Goal: Task Accomplishment & Management: Use online tool/utility

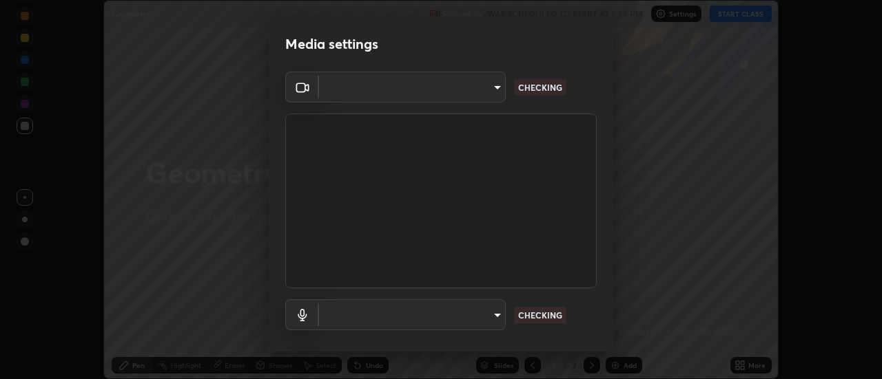
scroll to position [379, 882]
type input "c4401408a52d40c38515236f221603e9a854b9d3f030f2e841847d71f832acc5"
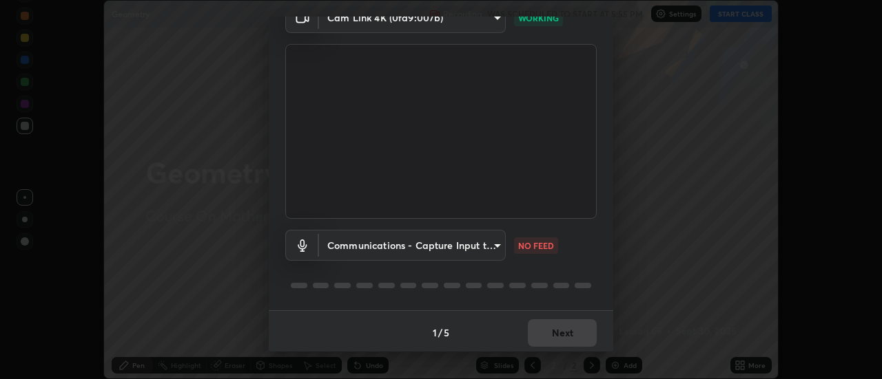
scroll to position [72, 0]
click at [481, 249] on body "Erase all Geometry Recording WAS SCHEDULED TO START AT 5:55 PM Settings START C…" at bounding box center [441, 189] width 882 height 379
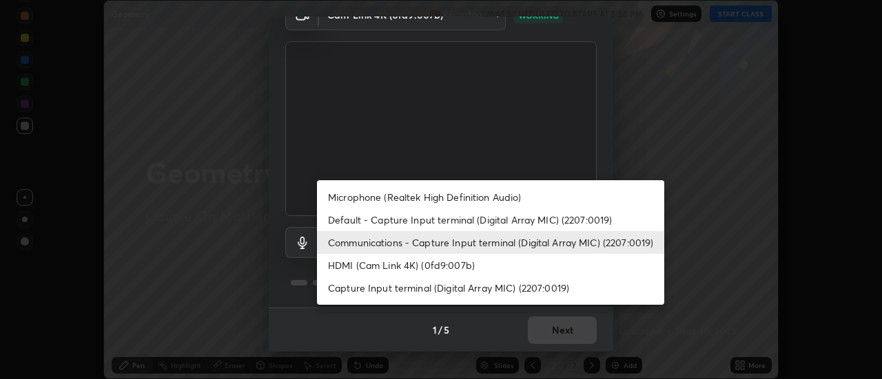
click at [439, 223] on li "Default - Capture Input terminal (Digital Array MIC) (2207:0019)" at bounding box center [490, 220] width 347 height 23
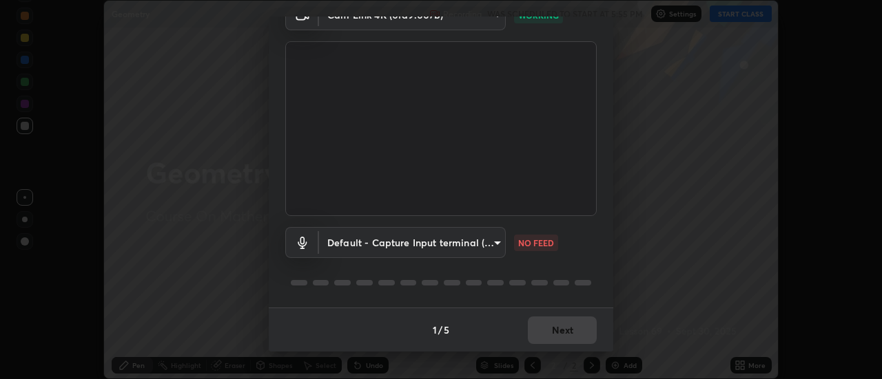
click at [430, 243] on li "Communications - Capture Input terminal (Digital Array MIC) (2207:0019)" at bounding box center [447, 242] width 260 height 13
type input "communications"
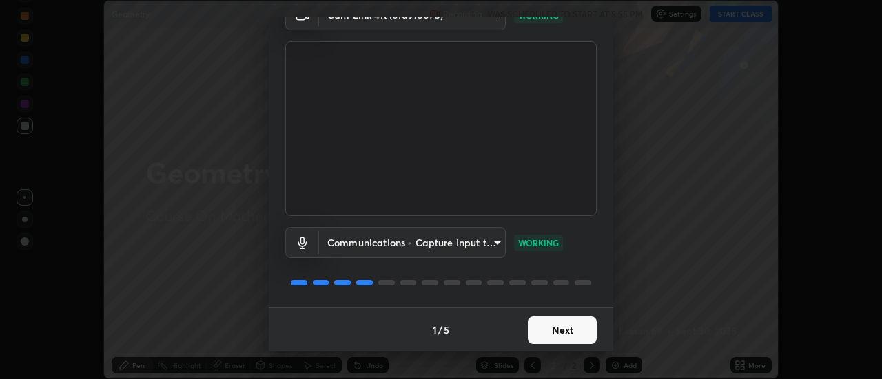
click at [556, 333] on button "Next" at bounding box center [562, 331] width 69 height 28
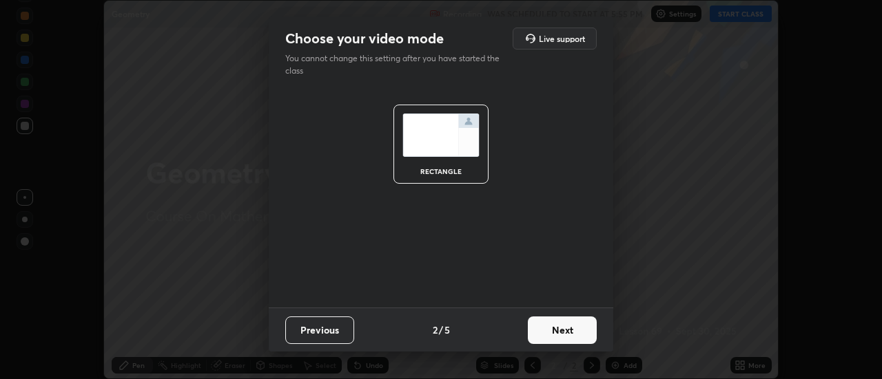
scroll to position [0, 0]
click at [567, 335] on button "Next" at bounding box center [562, 331] width 69 height 28
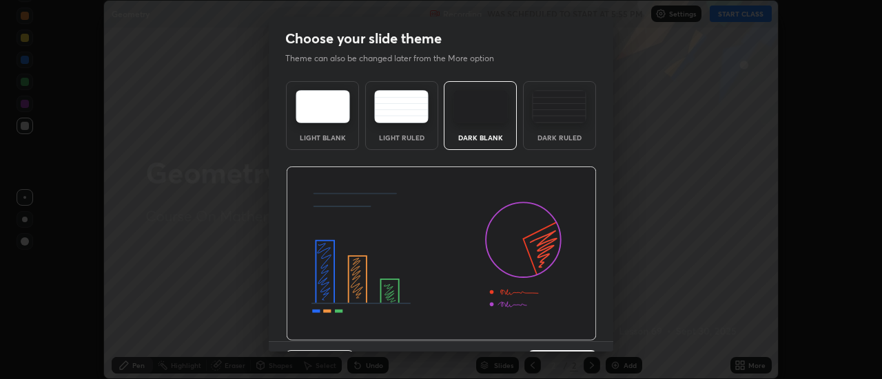
scroll to position [34, 0]
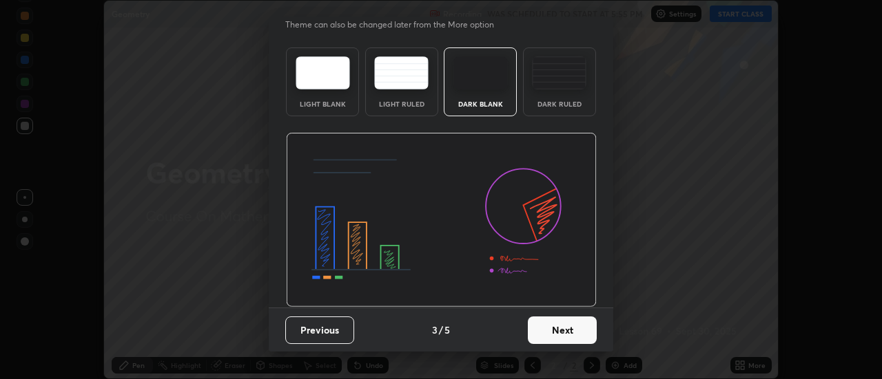
click at [552, 324] on button "Next" at bounding box center [562, 331] width 69 height 28
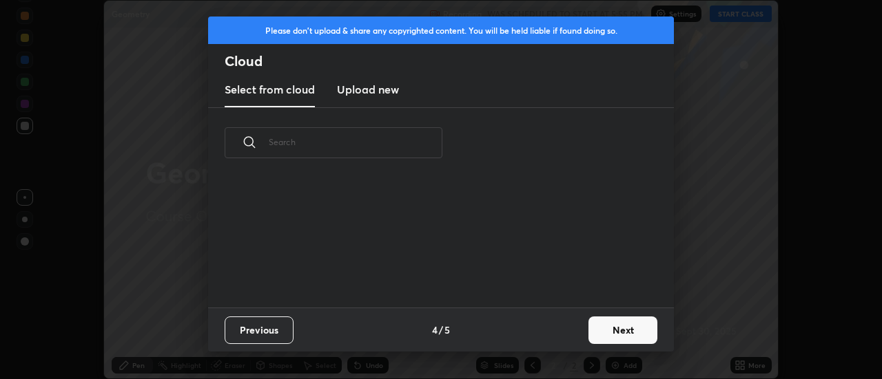
click at [593, 331] on button "Next" at bounding box center [622, 331] width 69 height 28
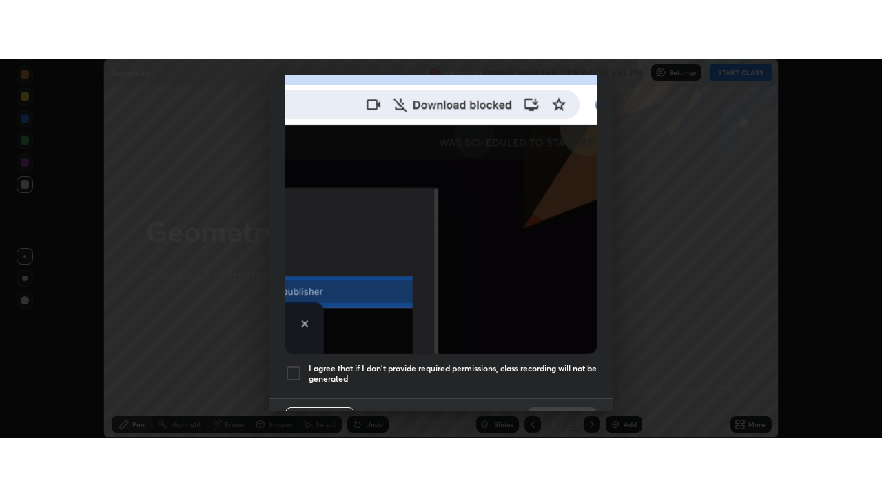
scroll to position [351, 0]
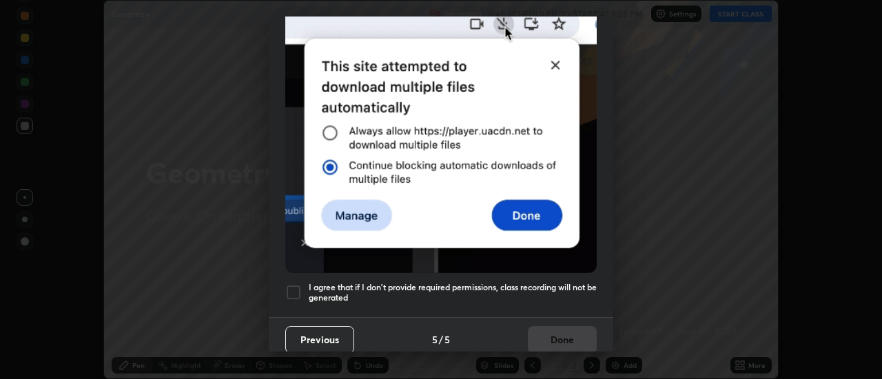
click at [491, 282] on h5 "I agree that if I don't provide required permissions, class recording will not …" at bounding box center [453, 292] width 288 height 21
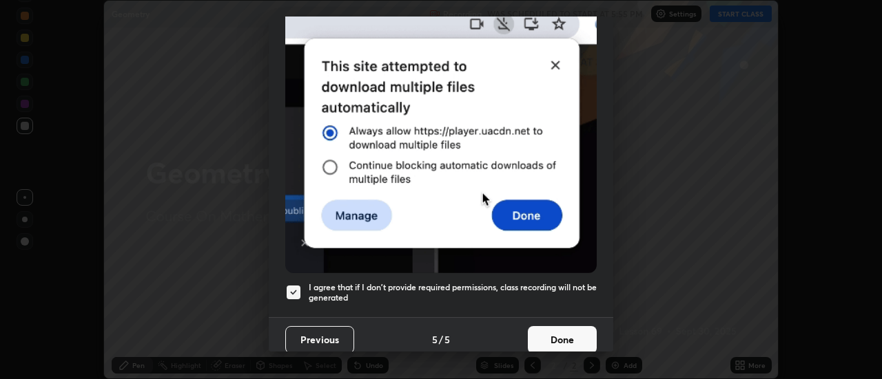
click at [557, 331] on button "Done" at bounding box center [562, 340] width 69 height 28
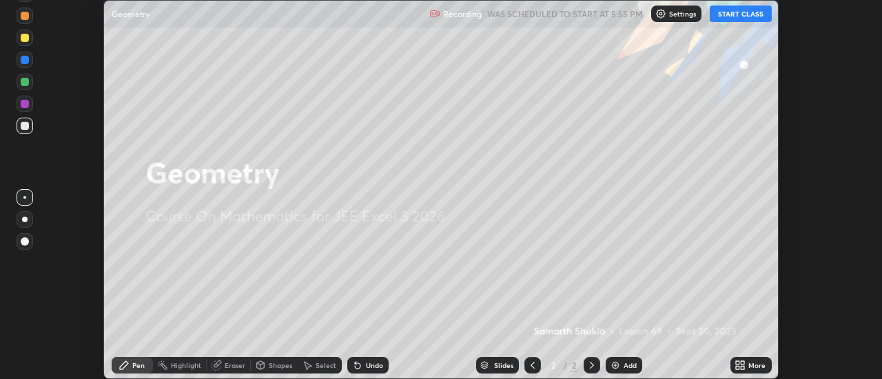
click at [740, 363] on icon at bounding box center [739, 365] width 11 height 11
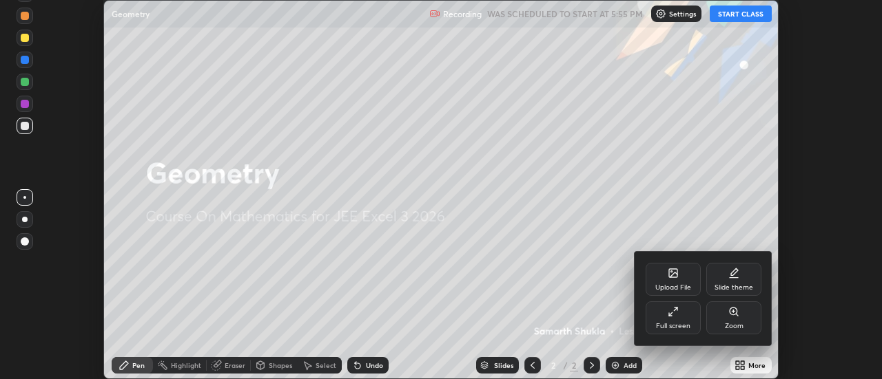
click at [660, 319] on div "Full screen" at bounding box center [672, 318] width 55 height 33
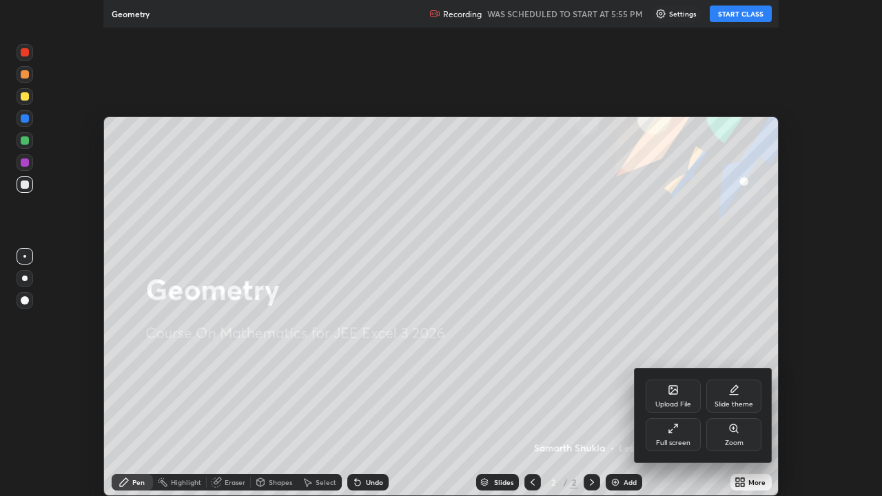
scroll to position [496, 882]
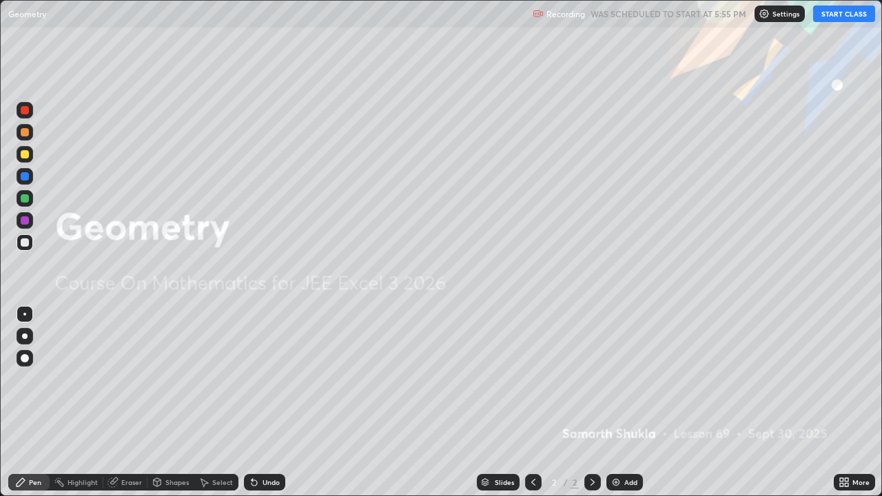
click at [824, 14] on button "START CLASS" at bounding box center [844, 14] width 62 height 17
click at [628, 379] on div "Add" at bounding box center [630, 482] width 13 height 7
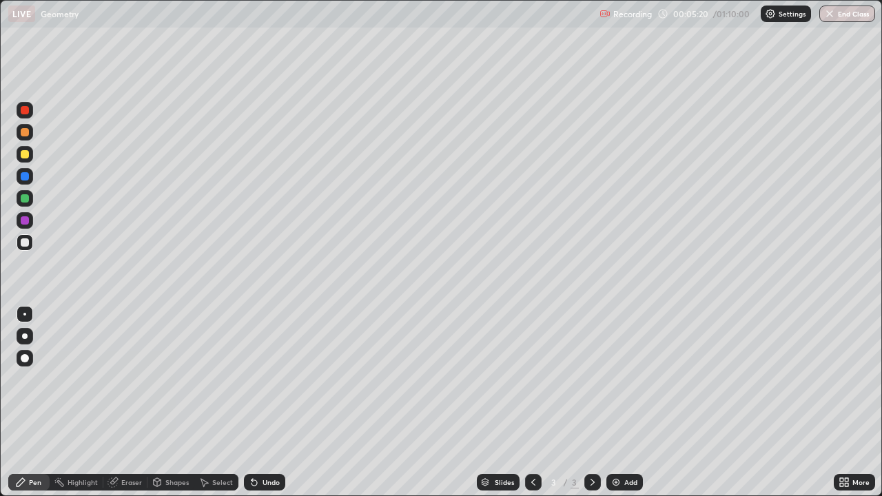
click at [23, 151] on div at bounding box center [25, 154] width 8 height 8
click at [25, 176] on div at bounding box center [25, 176] width 8 height 8
click at [277, 379] on div "Undo" at bounding box center [264, 482] width 41 height 17
click at [274, 379] on div "Undo" at bounding box center [264, 482] width 41 height 17
click at [282, 379] on div "Undo" at bounding box center [264, 482] width 41 height 17
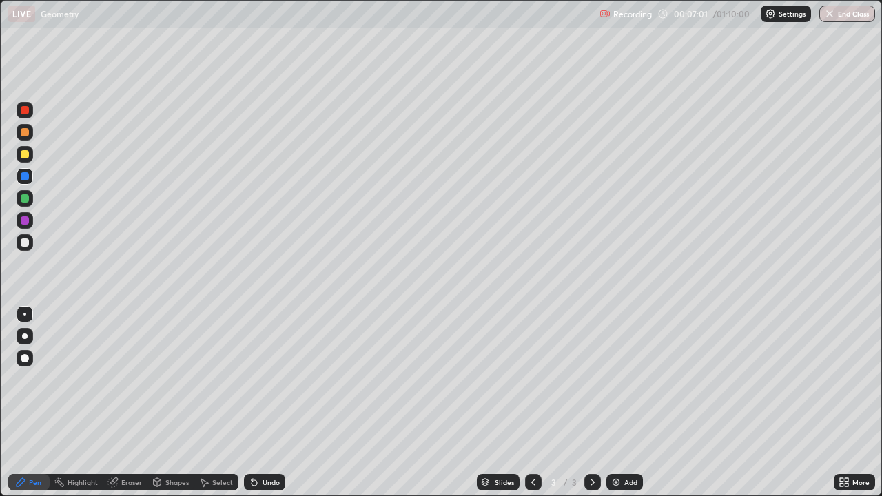
click at [282, 379] on div "Undo" at bounding box center [264, 482] width 41 height 17
click at [283, 379] on div "Undo" at bounding box center [264, 482] width 41 height 17
click at [280, 379] on div "Undo" at bounding box center [264, 482] width 41 height 17
click at [269, 379] on div "Undo" at bounding box center [264, 482] width 41 height 17
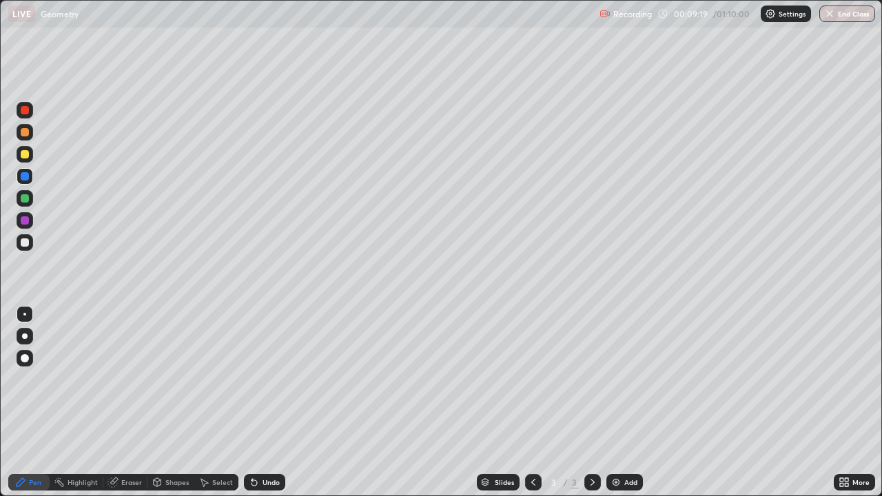
click at [266, 379] on div "Undo" at bounding box center [264, 482] width 41 height 17
click at [271, 379] on div "Undo" at bounding box center [264, 482] width 41 height 17
click at [532, 379] on icon at bounding box center [533, 482] width 11 height 11
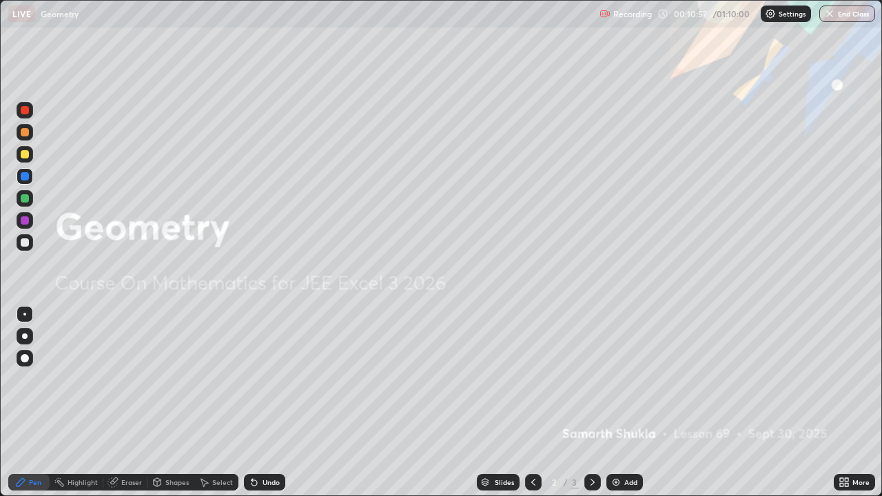
click at [591, 379] on icon at bounding box center [592, 482] width 11 height 11
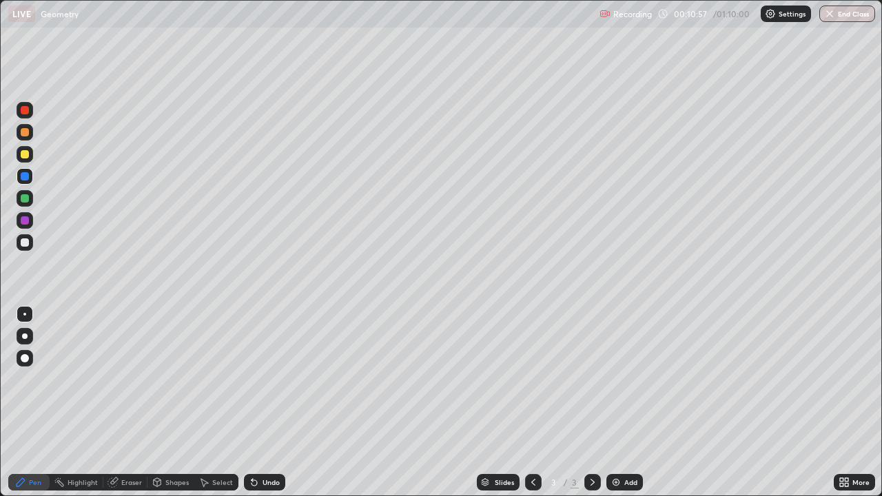
click at [592, 379] on icon at bounding box center [592, 482] width 4 height 7
click at [135, 379] on div "Eraser" at bounding box center [125, 482] width 44 height 17
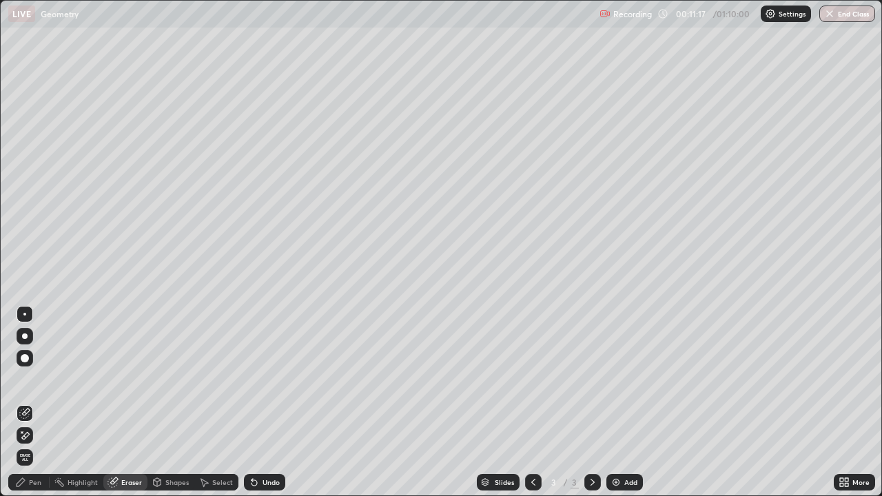
click at [39, 379] on div "Pen" at bounding box center [35, 482] width 12 height 7
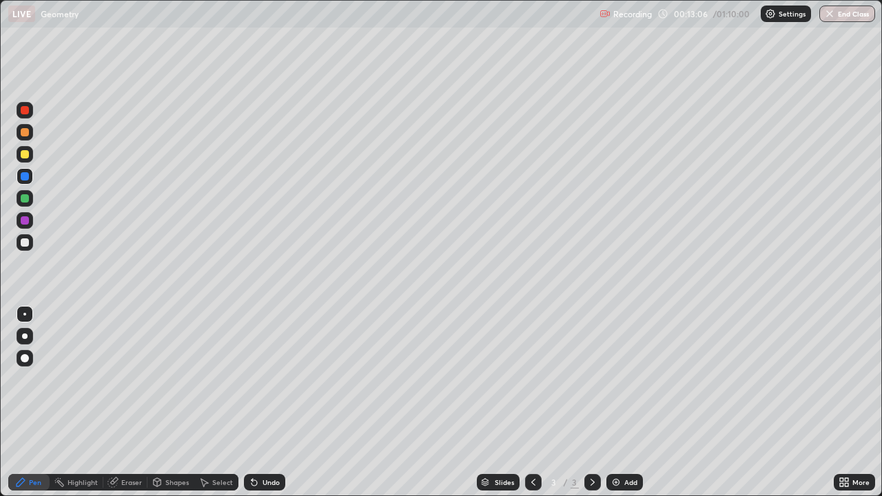
click at [640, 379] on div "Add" at bounding box center [624, 482] width 37 height 17
click at [132, 379] on div "Eraser" at bounding box center [131, 482] width 21 height 7
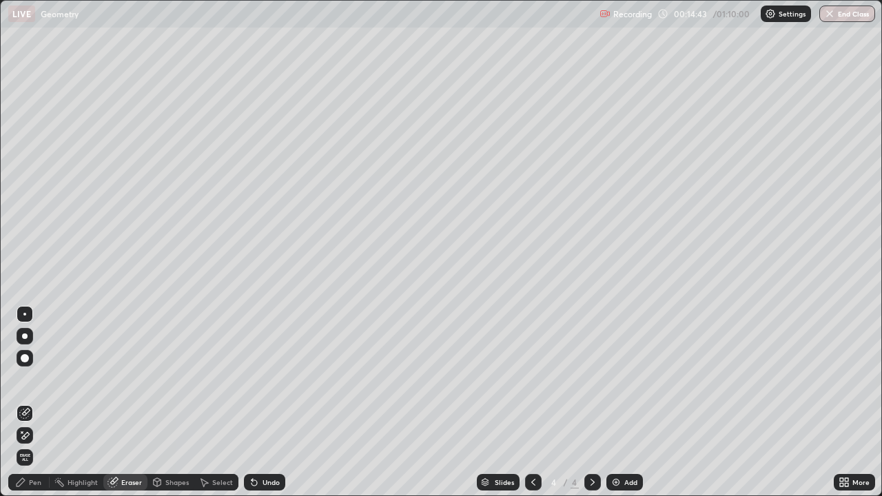
click at [34, 379] on div "Pen" at bounding box center [35, 482] width 12 height 7
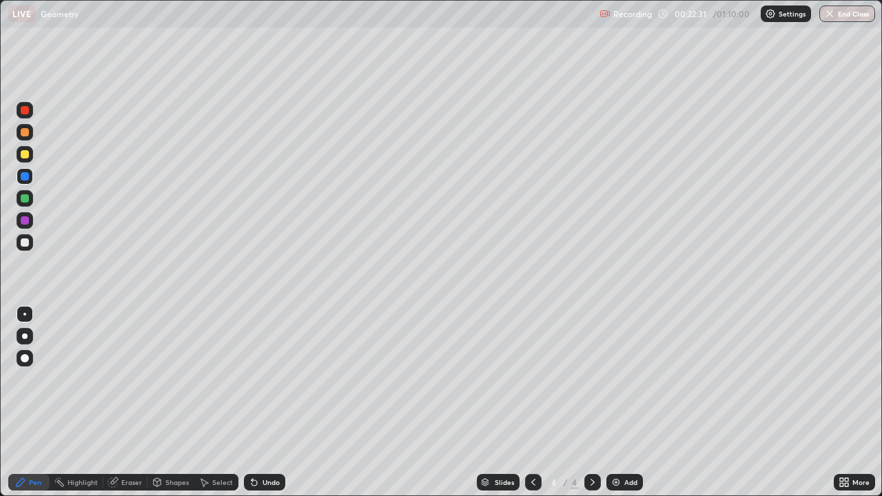
click at [628, 379] on div "Add" at bounding box center [630, 482] width 13 height 7
click at [621, 379] on div "Add" at bounding box center [624, 482] width 37 height 17
click at [271, 379] on div "Undo" at bounding box center [264, 482] width 41 height 17
click at [269, 379] on div "Undo" at bounding box center [270, 482] width 17 height 7
click at [277, 379] on div "Undo" at bounding box center [264, 482] width 41 height 17
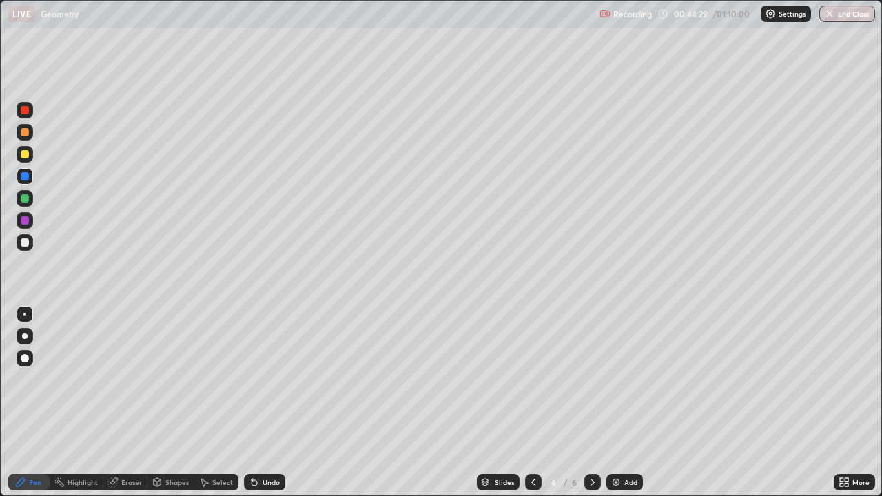
click at [280, 379] on div "Undo" at bounding box center [264, 482] width 41 height 17
click at [278, 379] on div "Undo" at bounding box center [264, 482] width 41 height 17
click at [136, 379] on div "Eraser" at bounding box center [131, 482] width 21 height 7
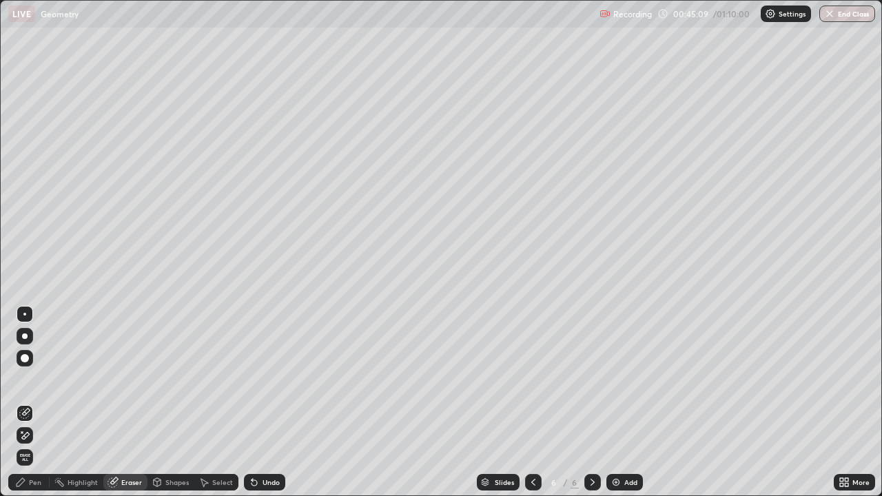
click at [39, 379] on div "Pen" at bounding box center [35, 482] width 12 height 7
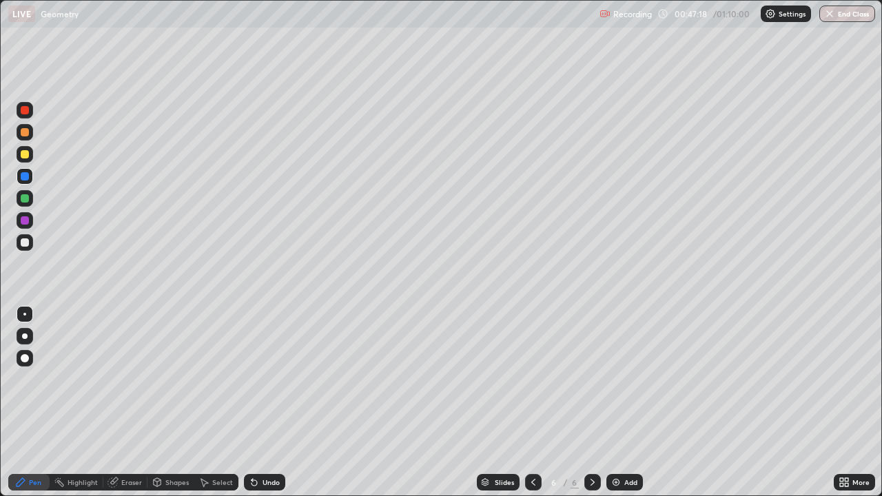
click at [630, 379] on div "Add" at bounding box center [630, 482] width 13 height 7
click at [25, 161] on div at bounding box center [25, 154] width 17 height 17
click at [26, 110] on div at bounding box center [25, 110] width 8 height 8
click at [837, 8] on button "End Class" at bounding box center [847, 14] width 56 height 17
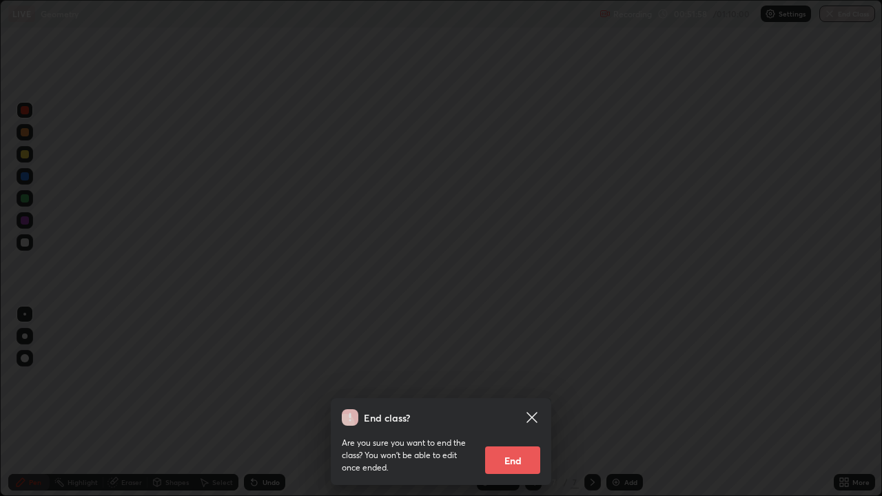
click at [517, 379] on button "End" at bounding box center [512, 460] width 55 height 28
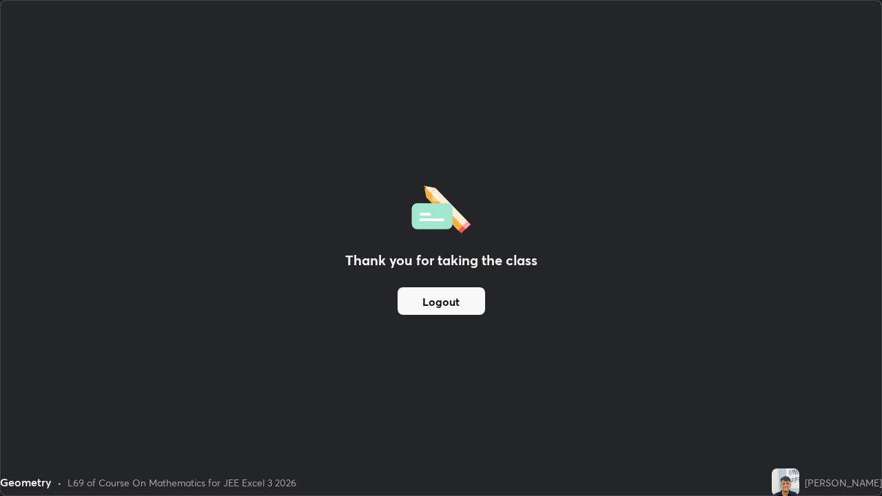
click at [435, 302] on button "Logout" at bounding box center [440, 301] width 87 height 28
